Goal: Information Seeking & Learning: Learn about a topic

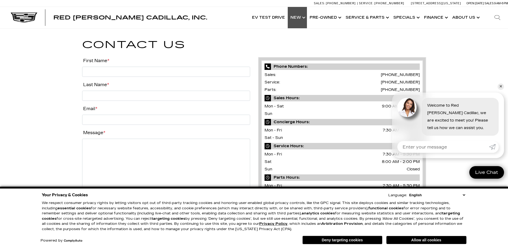
click at [300, 17] on link "Show New" at bounding box center [297, 17] width 19 height 21
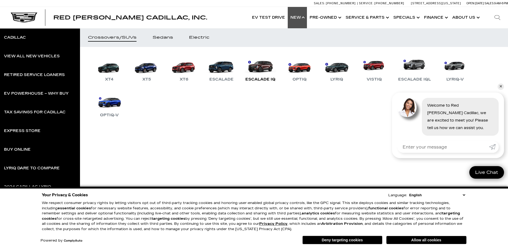
click at [265, 71] on link "Escalade IQ" at bounding box center [260, 69] width 35 height 28
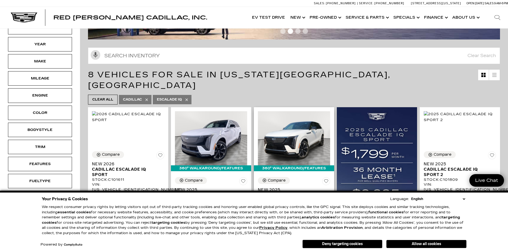
scroll to position [107, 0]
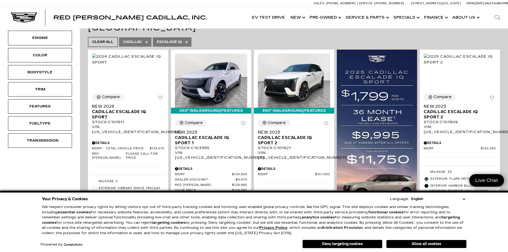
click at [348, 249] on div "Your Privacy & Cookies Language: English Spanish / Español English / United Kin…" at bounding box center [254, 222] width 427 height 56
click at [348, 246] on button "Deny targeting cookies" at bounding box center [342, 244] width 80 height 9
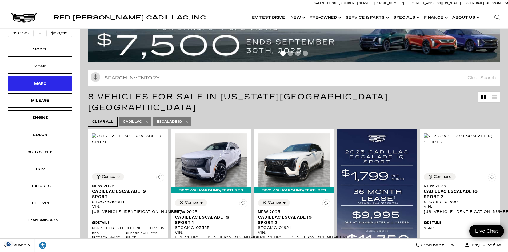
scroll to position [27, 0]
click at [38, 87] on div "Make" at bounding box center [40, 84] width 27 height 6
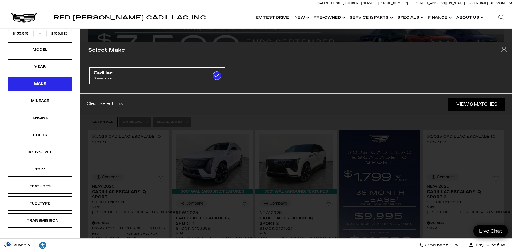
click at [38, 86] on div "Make" at bounding box center [40, 84] width 27 height 6
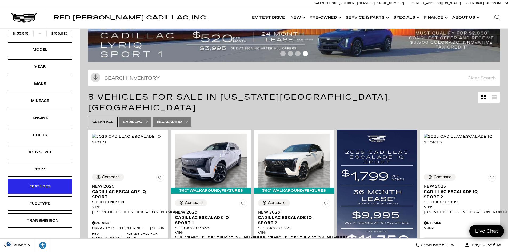
click at [43, 186] on div "Features" at bounding box center [40, 187] width 27 height 6
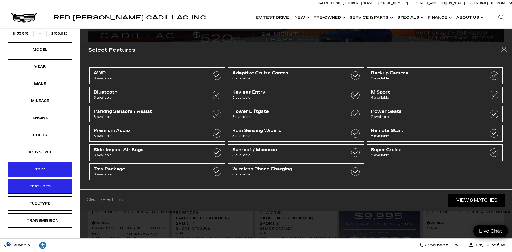
click at [45, 169] on div "Trim" at bounding box center [40, 169] width 27 height 6
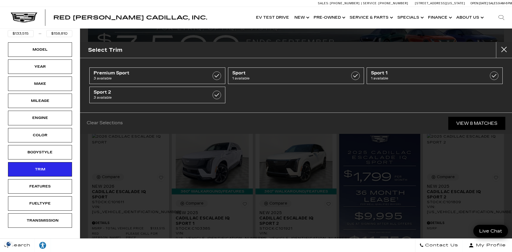
click at [194, 159] on div "Select Trim Premium Sport 3 available Sport 1 available Sport 1 1 available Spo…" at bounding box center [296, 126] width 432 height 252
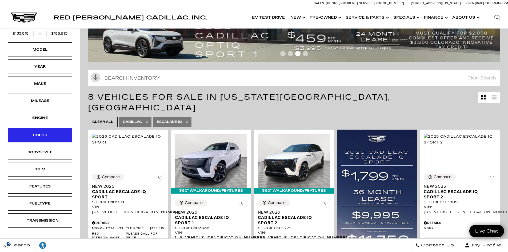
click at [44, 138] on div "Color" at bounding box center [40, 135] width 27 height 6
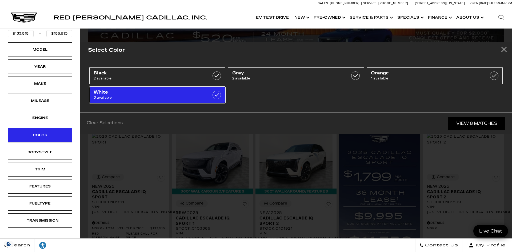
click at [139, 92] on span "White" at bounding box center [148, 92] width 108 height 5
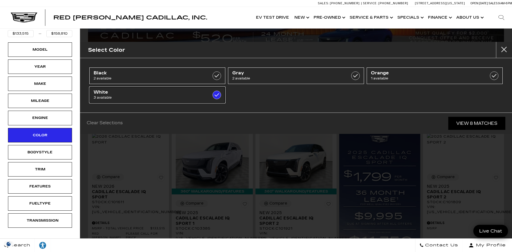
type input "$151,590"
checkbox input "true"
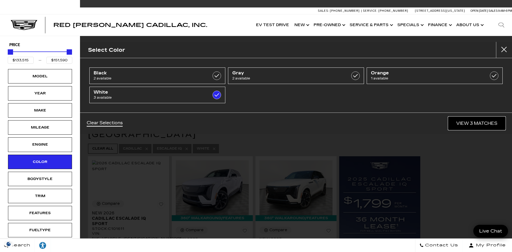
click at [465, 122] on link "View 3 Matches" at bounding box center [476, 123] width 57 height 13
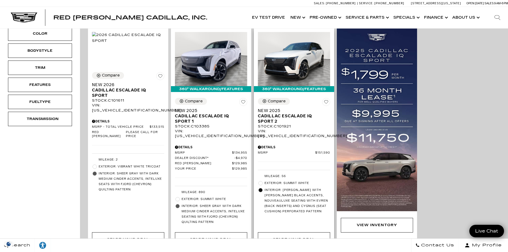
scroll to position [133, 0]
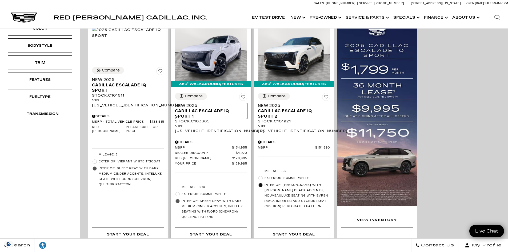
click at [195, 108] on span "Cadillac ESCALADE IQ Sport 1" at bounding box center [209, 113] width 68 height 11
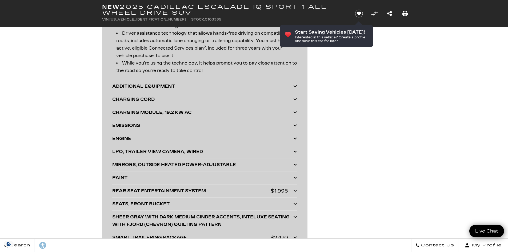
scroll to position [1317, 0]
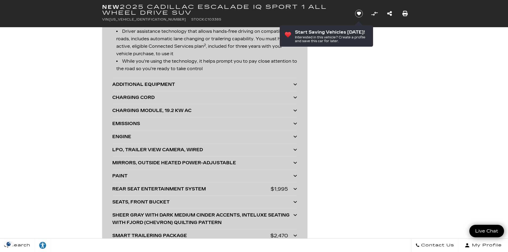
click at [128, 88] on div "ADDITIONAL EQUIPMENT" at bounding box center [202, 84] width 181 height 7
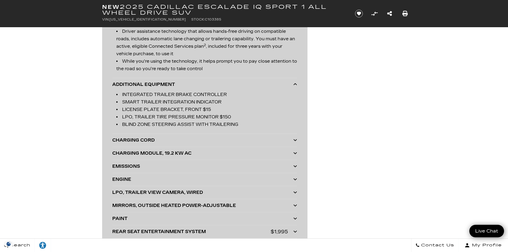
click at [128, 83] on div "ADDITIONAL EQUIPMENT" at bounding box center [202, 84] width 181 height 7
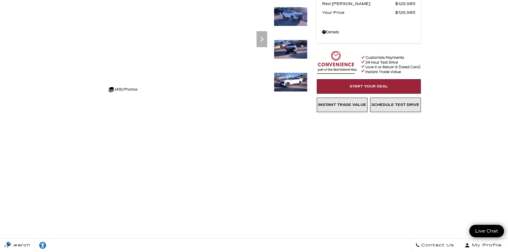
scroll to position [10, 0]
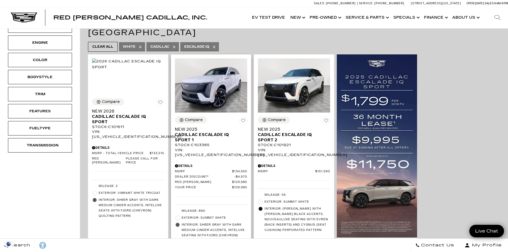
scroll to position [80, 0]
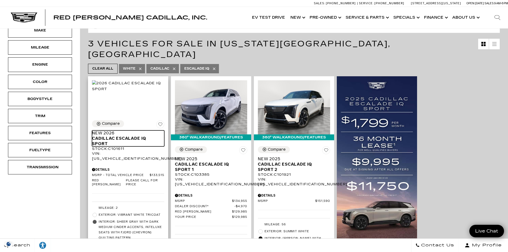
click at [134, 136] on span "Cadillac ESCALADE IQ Sport" at bounding box center [126, 141] width 68 height 11
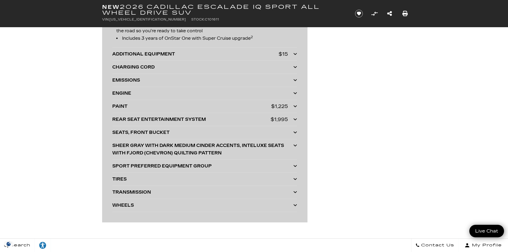
click at [127, 104] on div "PAINT" at bounding box center [191, 106] width 159 height 7
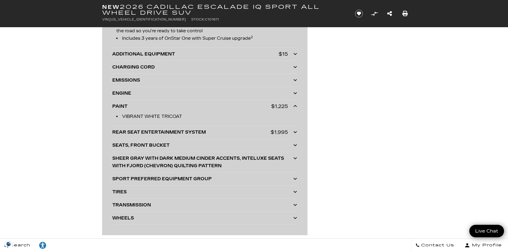
click at [125, 104] on div "PAINT" at bounding box center [191, 106] width 159 height 7
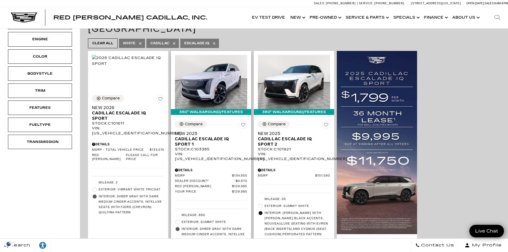
scroll to position [133, 0]
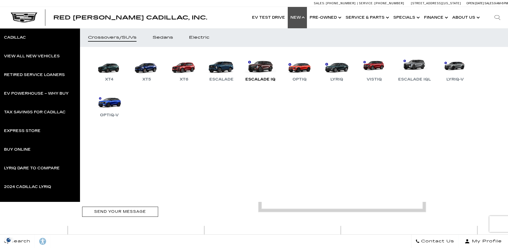
click at [261, 70] on link "Escalade IQ" at bounding box center [260, 69] width 35 height 28
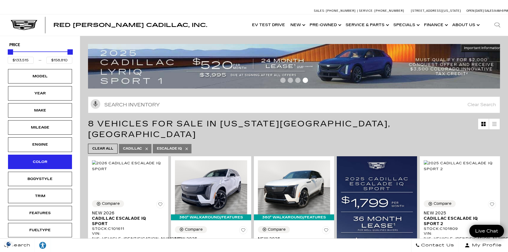
click at [46, 160] on div "Color" at bounding box center [40, 162] width 27 height 6
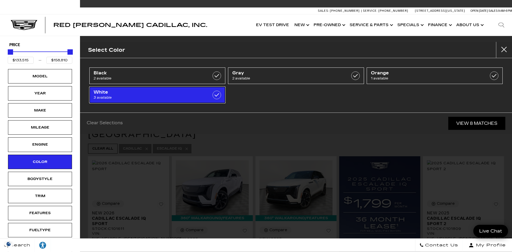
click at [189, 97] on span "3 available" at bounding box center [148, 97] width 108 height 5
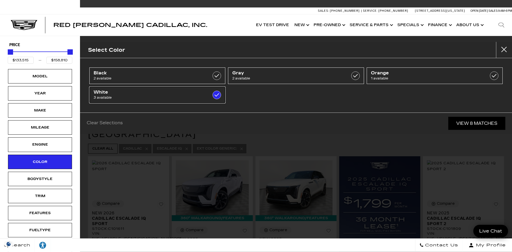
type input "$151,590"
checkbox input "true"
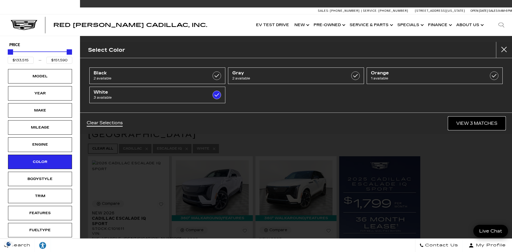
click at [486, 125] on link "View 3 Matches" at bounding box center [476, 123] width 57 height 13
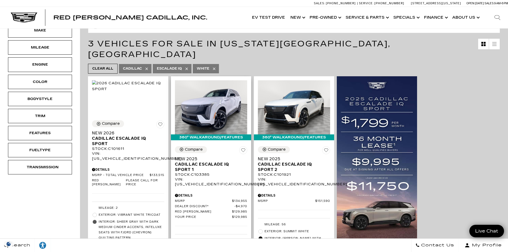
scroll to position [133, 0]
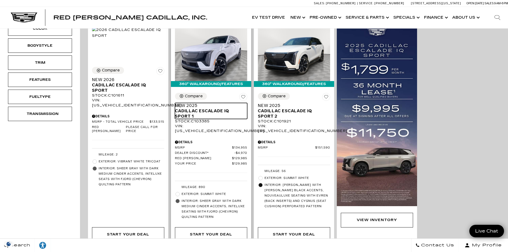
click at [202, 108] on span "Cadillac ESCALADE IQ Sport 1" at bounding box center [209, 113] width 68 height 11
